Goal: Go to known website: Go to known website

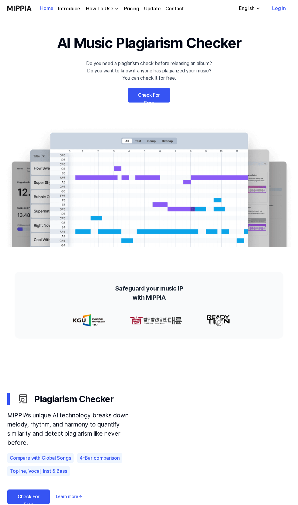
scroll to position [14, 0]
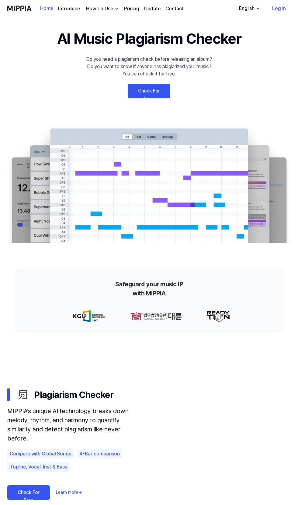
click at [275, 8] on link "Log in" at bounding box center [278, 8] width 23 height 17
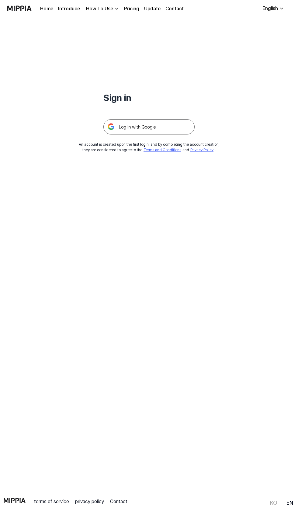
click at [271, 8] on div "English" at bounding box center [270, 8] width 18 height 7
click at [144, 131] on img at bounding box center [148, 126] width 91 height 15
